Goal: Task Accomplishment & Management: Use online tool/utility

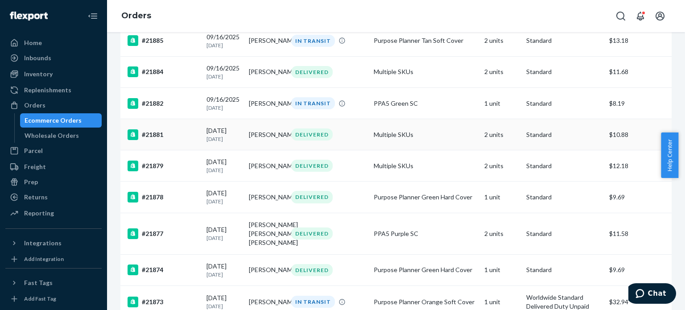
scroll to position [1327, 0]
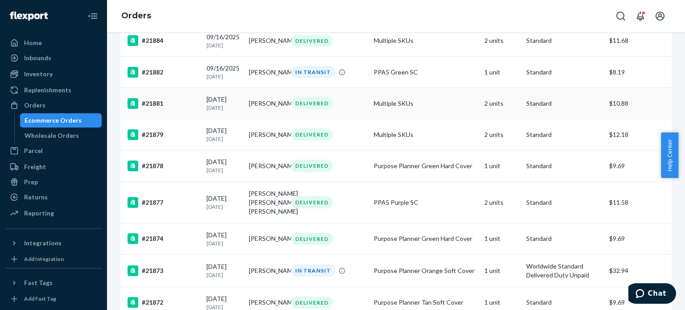
click at [158, 109] on div "#21881" at bounding box center [164, 103] width 72 height 11
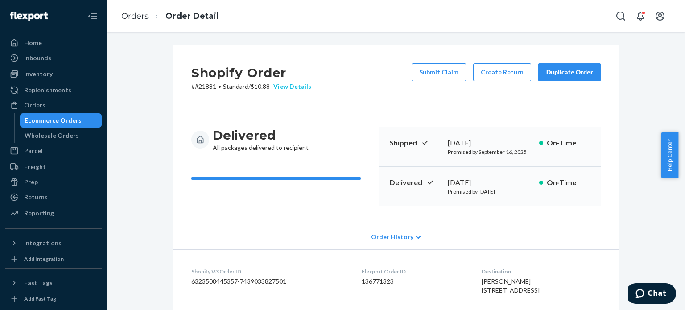
click at [295, 84] on div "View Details" at bounding box center [290, 86] width 41 height 9
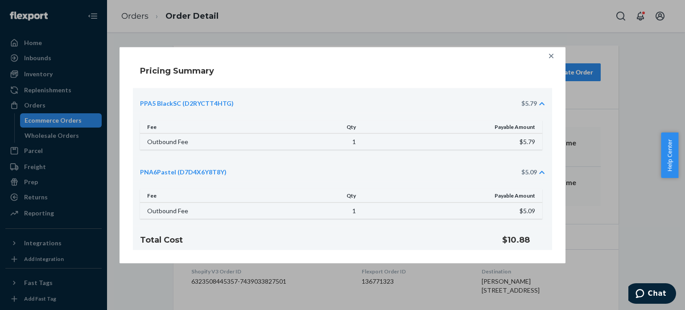
click at [549, 57] on icon at bounding box center [551, 56] width 4 height 4
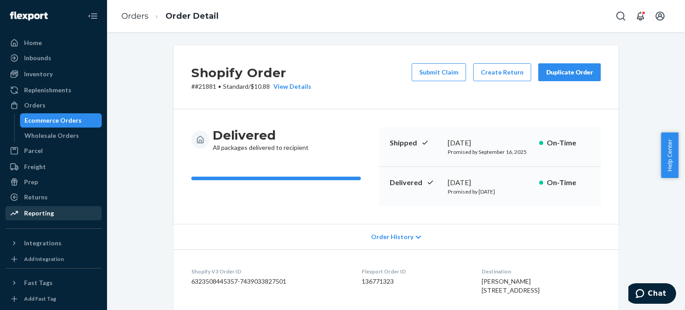
click at [29, 212] on div "Reporting" at bounding box center [39, 213] width 30 height 9
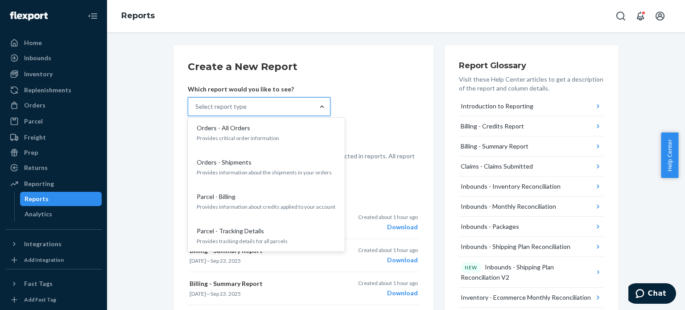
scroll to position [630, 0]
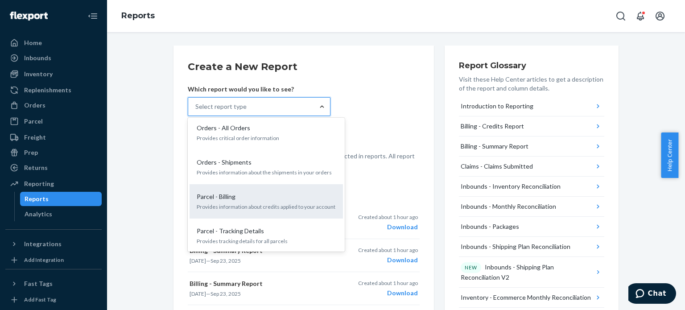
click at [276, 188] on div "Parcel - Billing Provides information about credits applied to your account" at bounding box center [266, 201] width 143 height 27
click at [196, 111] on input "option Parcel - Billing focused, 0 of 29. 29 results available. Use Up and Down…" at bounding box center [195, 106] width 1 height 9
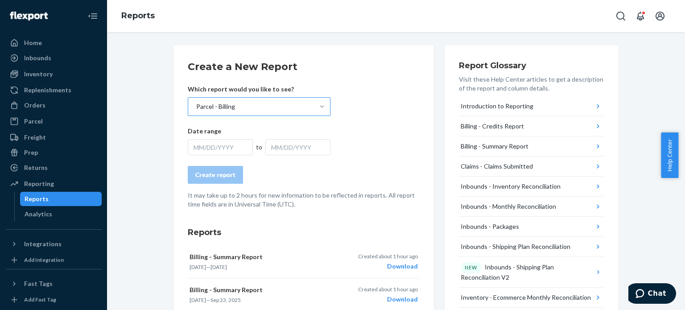
click at [194, 146] on div "MM/DD/YYYY" at bounding box center [220, 147] width 65 height 16
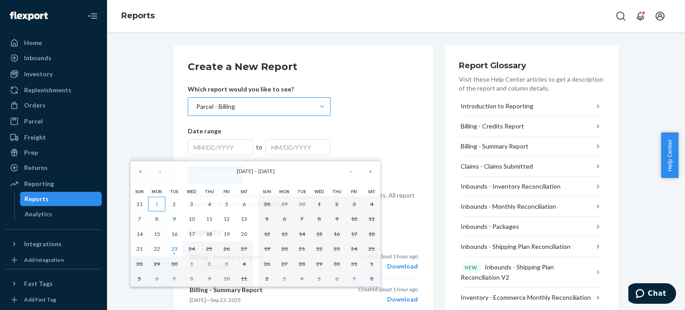
click at [154, 206] on button "1" at bounding box center [156, 204] width 17 height 15
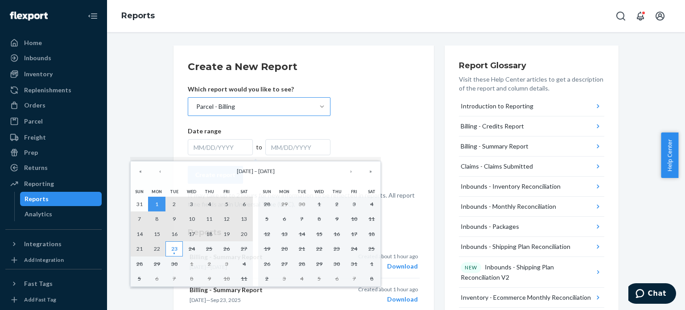
click at [177, 252] on abbr "23" at bounding box center [174, 248] width 6 height 7
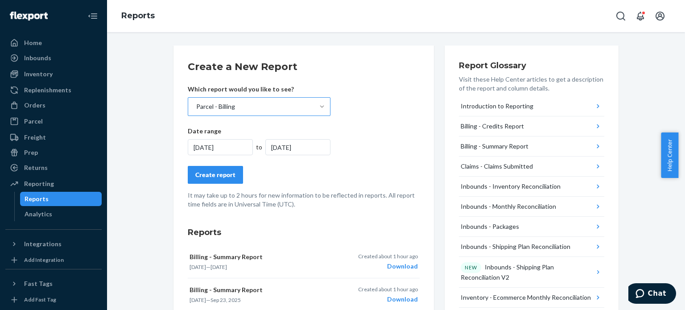
click at [211, 184] on form "Create a New Report Which report would you like to see? Parcel - Billing Date r…" at bounding box center [304, 134] width 232 height 149
click at [210, 173] on div "Create report" at bounding box center [215, 174] width 40 height 9
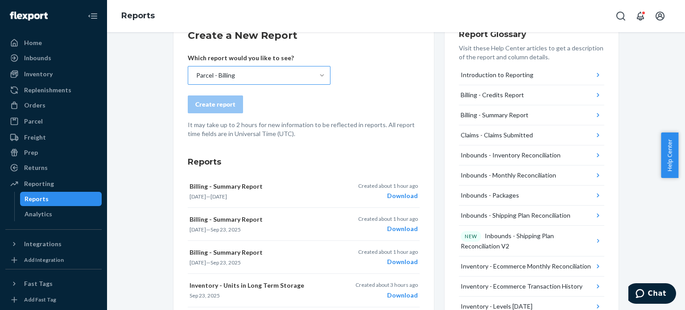
scroll to position [0, 0]
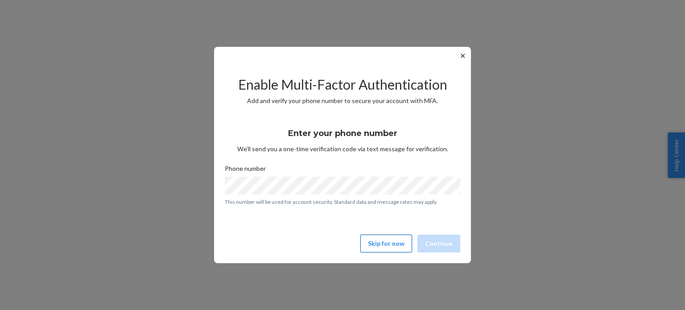
click at [366, 239] on button "Skip for now" at bounding box center [386, 244] width 52 height 18
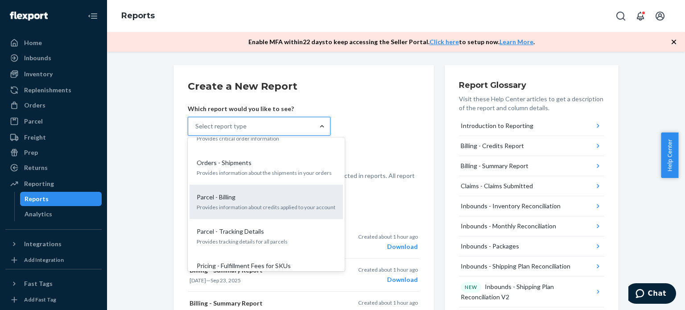
scroll to position [649, 0]
click at [266, 203] on p "Provides information about credits applied to your account" at bounding box center [266, 207] width 139 height 8
click at [196, 131] on input "option Parcel - Billing focused, 18 of 29. 29 results available. Use Up and Dow…" at bounding box center [195, 126] width 1 height 9
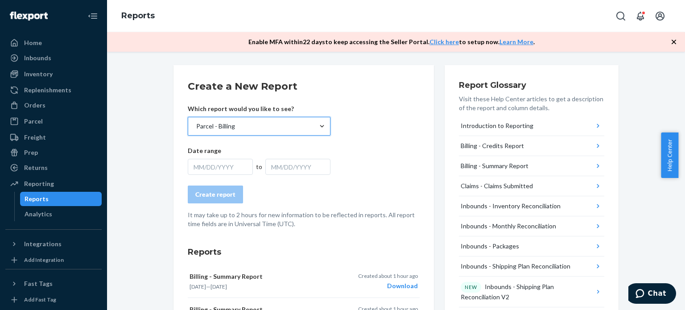
click at [213, 166] on div "MM/DD/YYYY" at bounding box center [220, 167] width 65 height 16
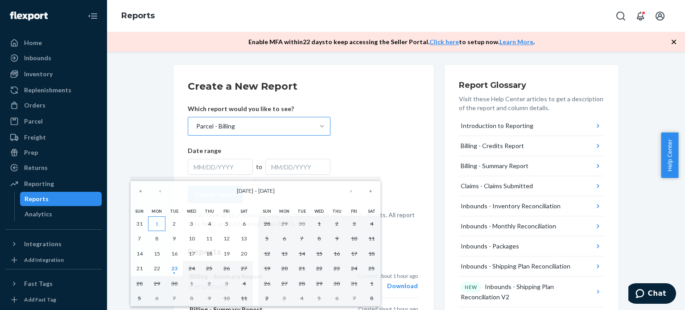
click at [152, 223] on button "1" at bounding box center [156, 223] width 17 height 15
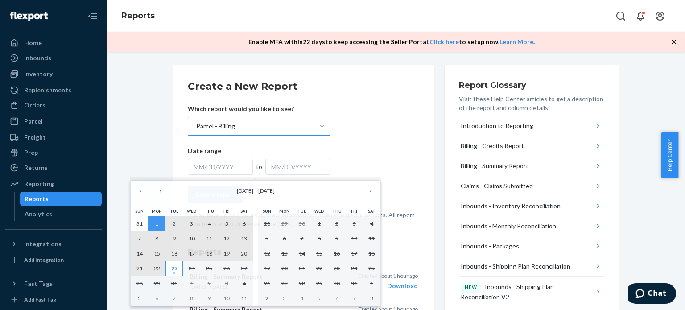
click at [175, 268] on abbr "23" at bounding box center [174, 268] width 6 height 7
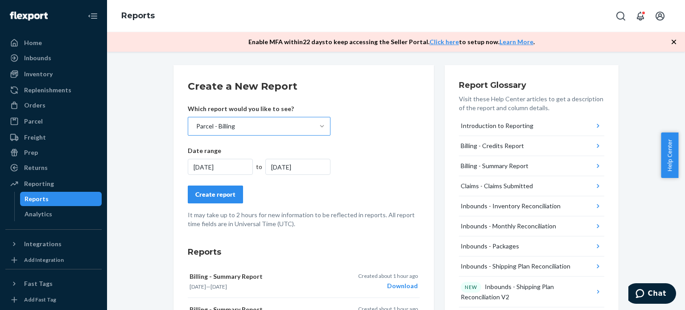
click at [201, 196] on div "Create report" at bounding box center [215, 194] width 40 height 9
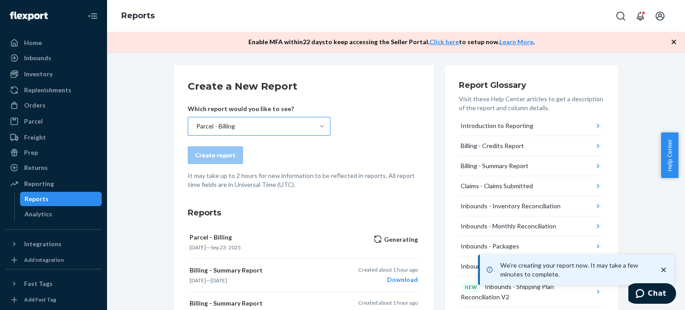
click at [669, 42] on icon "button" at bounding box center [673, 41] width 9 height 9
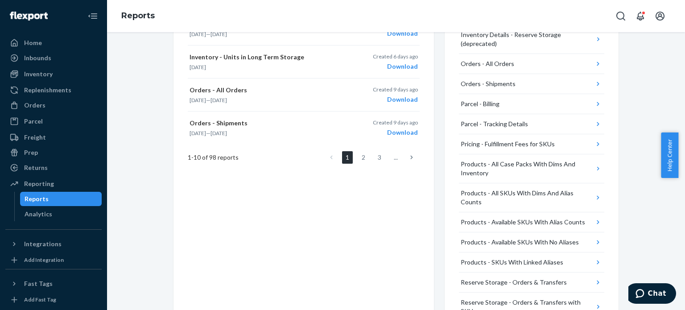
scroll to position [428, 0]
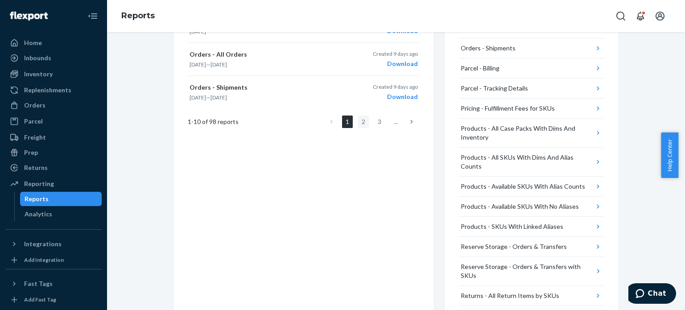
click at [358, 122] on link "2" at bounding box center [363, 121] width 11 height 12
click at [346, 122] on link "1" at bounding box center [347, 121] width 11 height 12
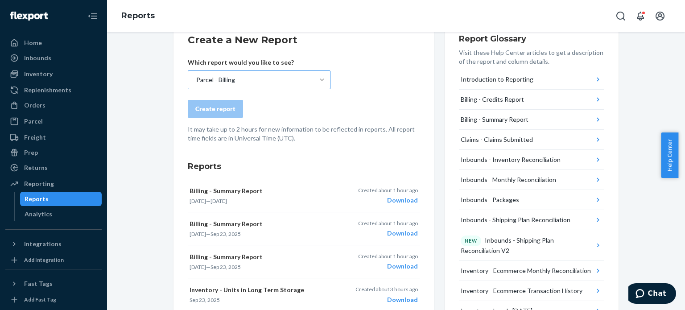
scroll to position [27, 0]
click at [259, 75] on div "Parcel - Billing" at bounding box center [251, 80] width 126 height 18
click at [196, 75] on input "Parcel - Billing" at bounding box center [195, 79] width 1 height 9
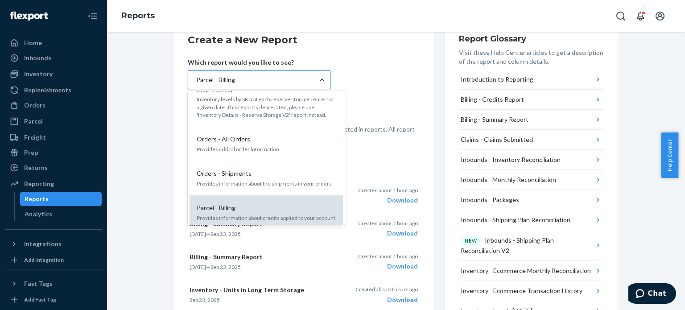
scroll to position [597, 0]
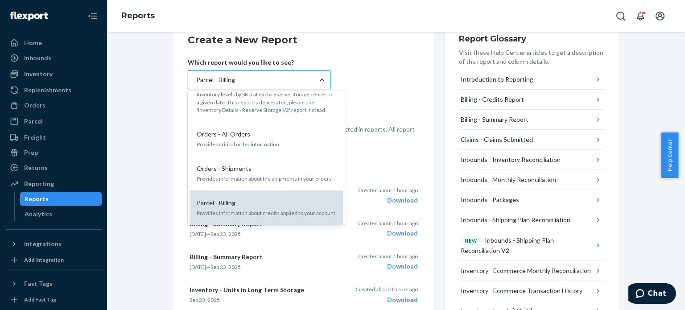
click at [233, 194] on div "Parcel - Billing Provides information about credits applied to your account" at bounding box center [266, 207] width 143 height 27
click at [196, 84] on input "option Parcel - Billing, selected. option Parcel - Billing focused, 18 of 29. 2…" at bounding box center [195, 79] width 1 height 9
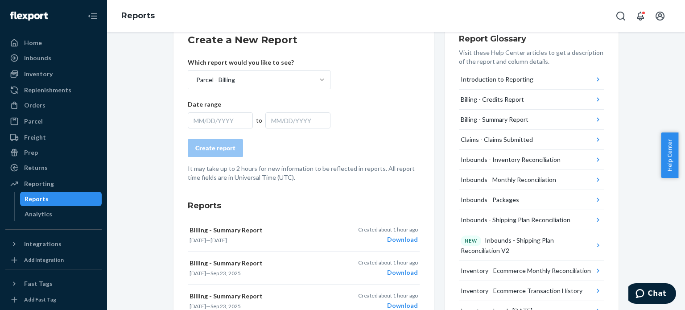
click at [210, 122] on div "MM/DD/YYYY" at bounding box center [220, 120] width 65 height 16
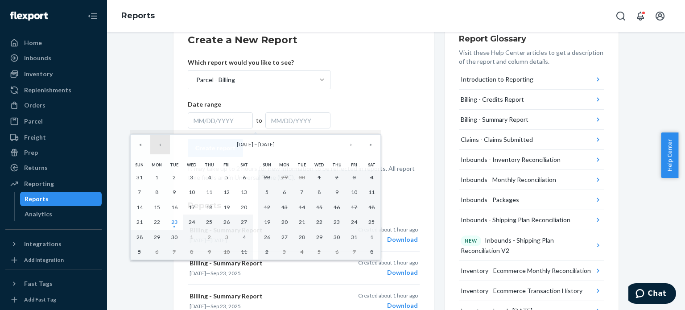
click at [157, 147] on button "‹" at bounding box center [160, 145] width 20 height 20
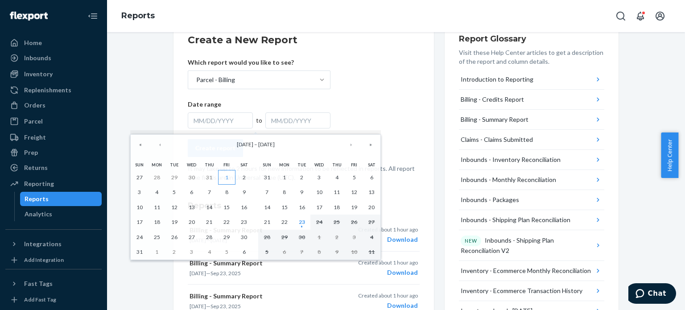
click at [221, 176] on button "1" at bounding box center [226, 177] width 17 height 15
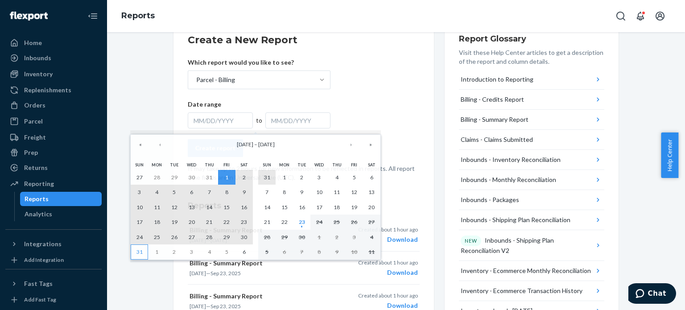
click at [141, 252] on abbr "31" at bounding box center [139, 251] width 6 height 7
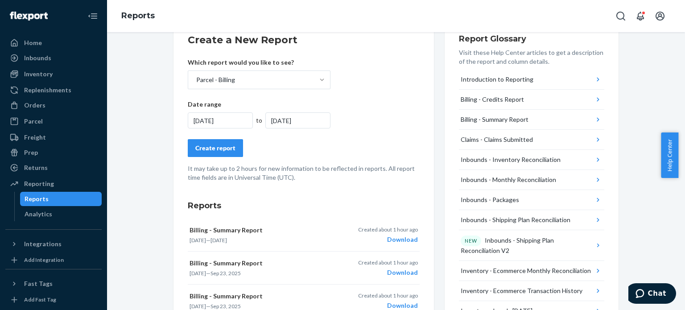
click at [224, 153] on button "Create report" at bounding box center [215, 148] width 55 height 18
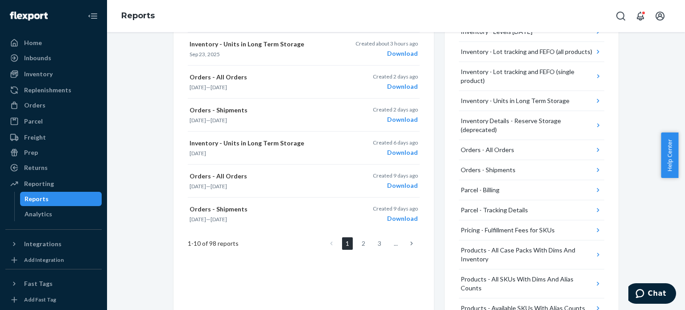
scroll to position [304, 0]
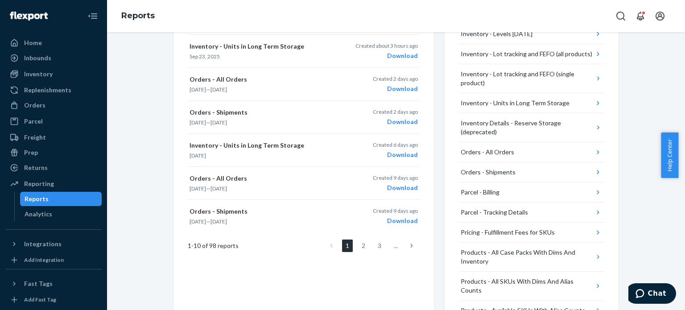
click at [410, 243] on icon at bounding box center [411, 246] width 3 height 6
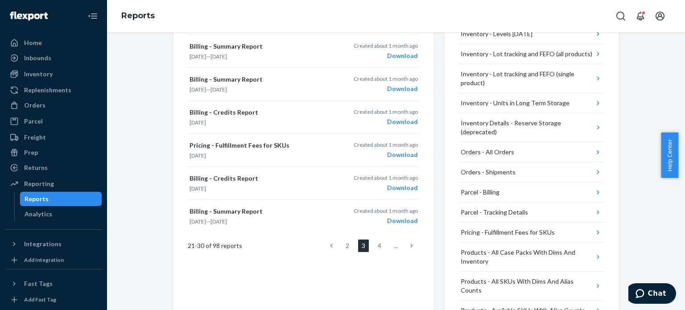
click at [330, 245] on icon at bounding box center [331, 246] width 3 height 6
click at [407, 243] on link at bounding box center [412, 245] width 10 height 12
click at [326, 245] on link at bounding box center [331, 245] width 10 height 12
click at [330, 244] on icon at bounding box center [331, 246] width 3 height 6
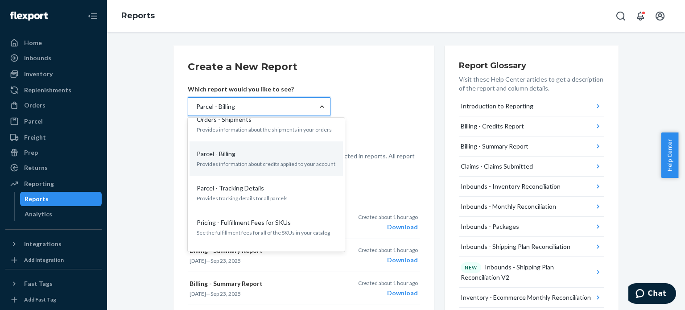
scroll to position [688, 0]
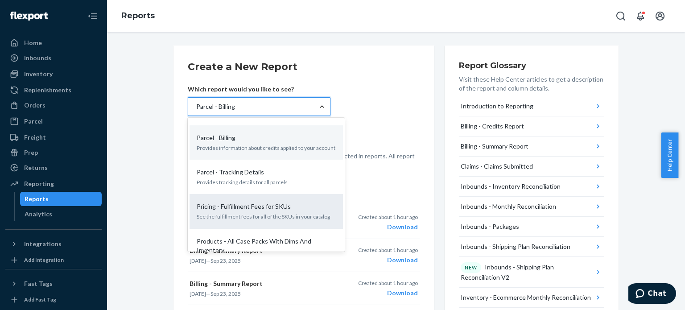
click at [260, 213] on p "See the fulfillment fees for all of the SKUs in your catalog" at bounding box center [266, 217] width 139 height 8
click at [196, 111] on input "option Parcel - Billing, selected. option Pricing - Fulfillment Fees for SKUs f…" at bounding box center [195, 106] width 1 height 9
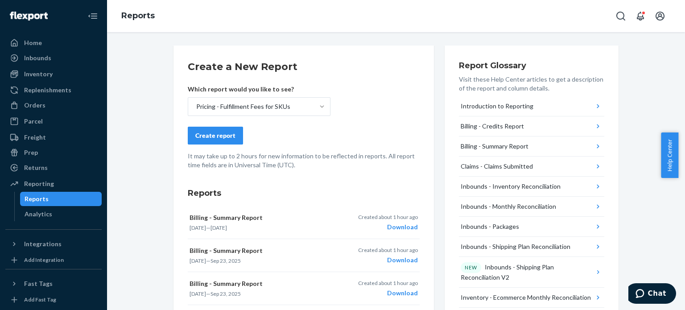
click at [221, 143] on button "Create report" at bounding box center [215, 136] width 55 height 18
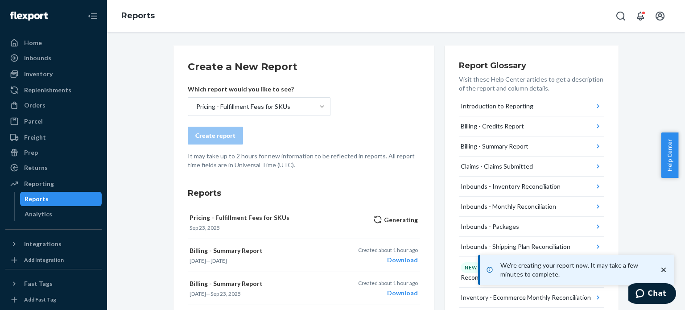
click at [661, 269] on icon "close toast" at bounding box center [663, 269] width 9 height 9
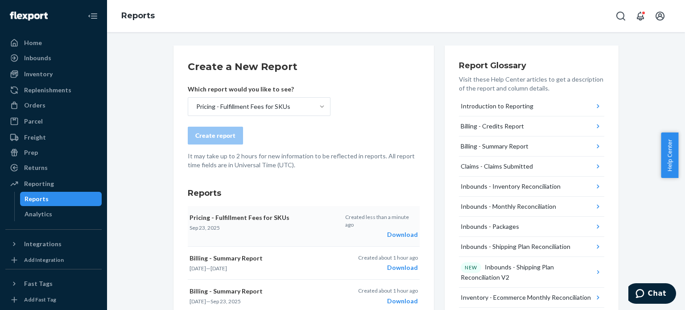
click at [408, 230] on div "Download" at bounding box center [381, 234] width 73 height 9
